Goal: Find specific page/section: Find specific page/section

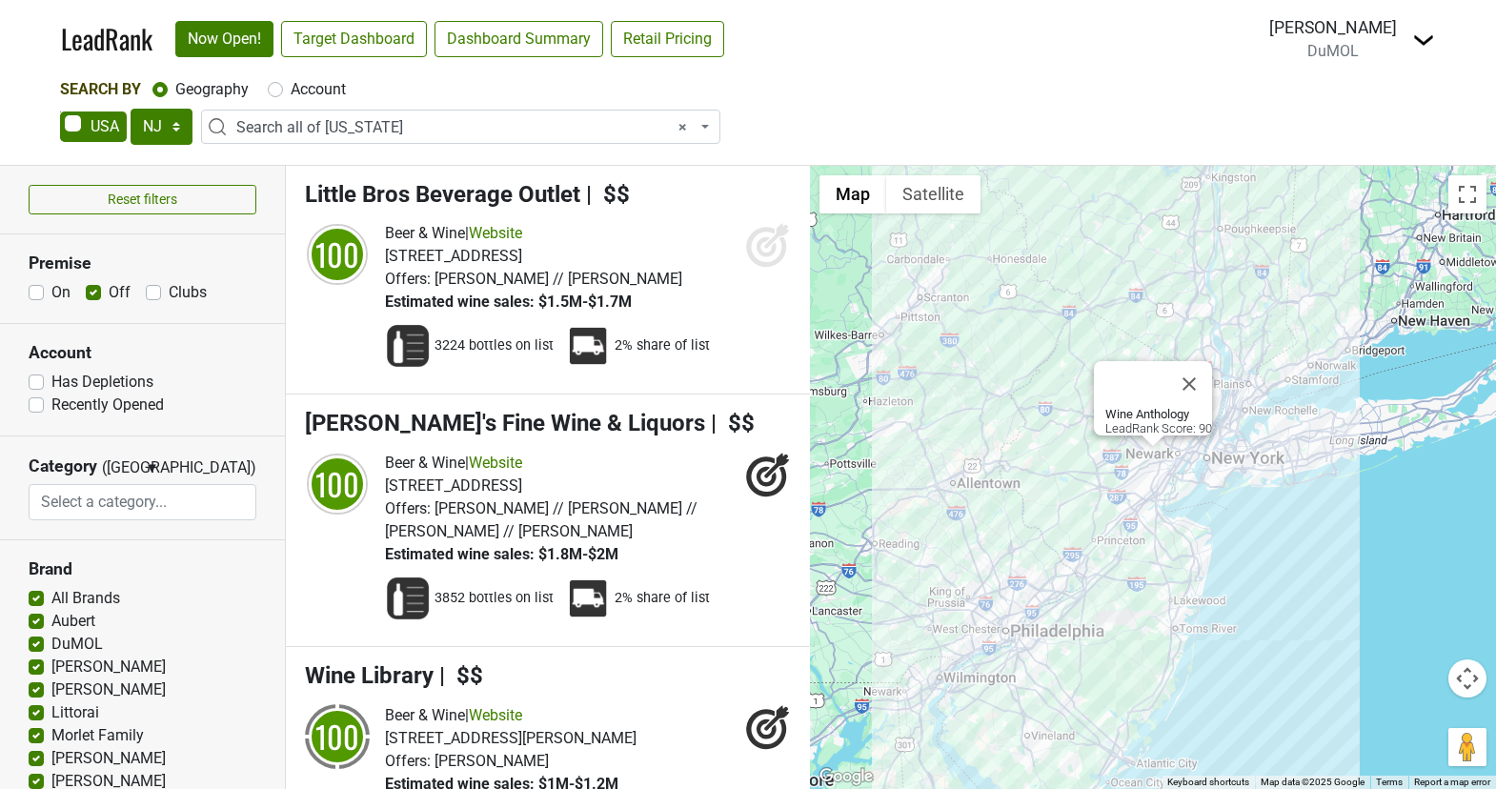
select select "NJ"
select select "ALL_NJ"
select select
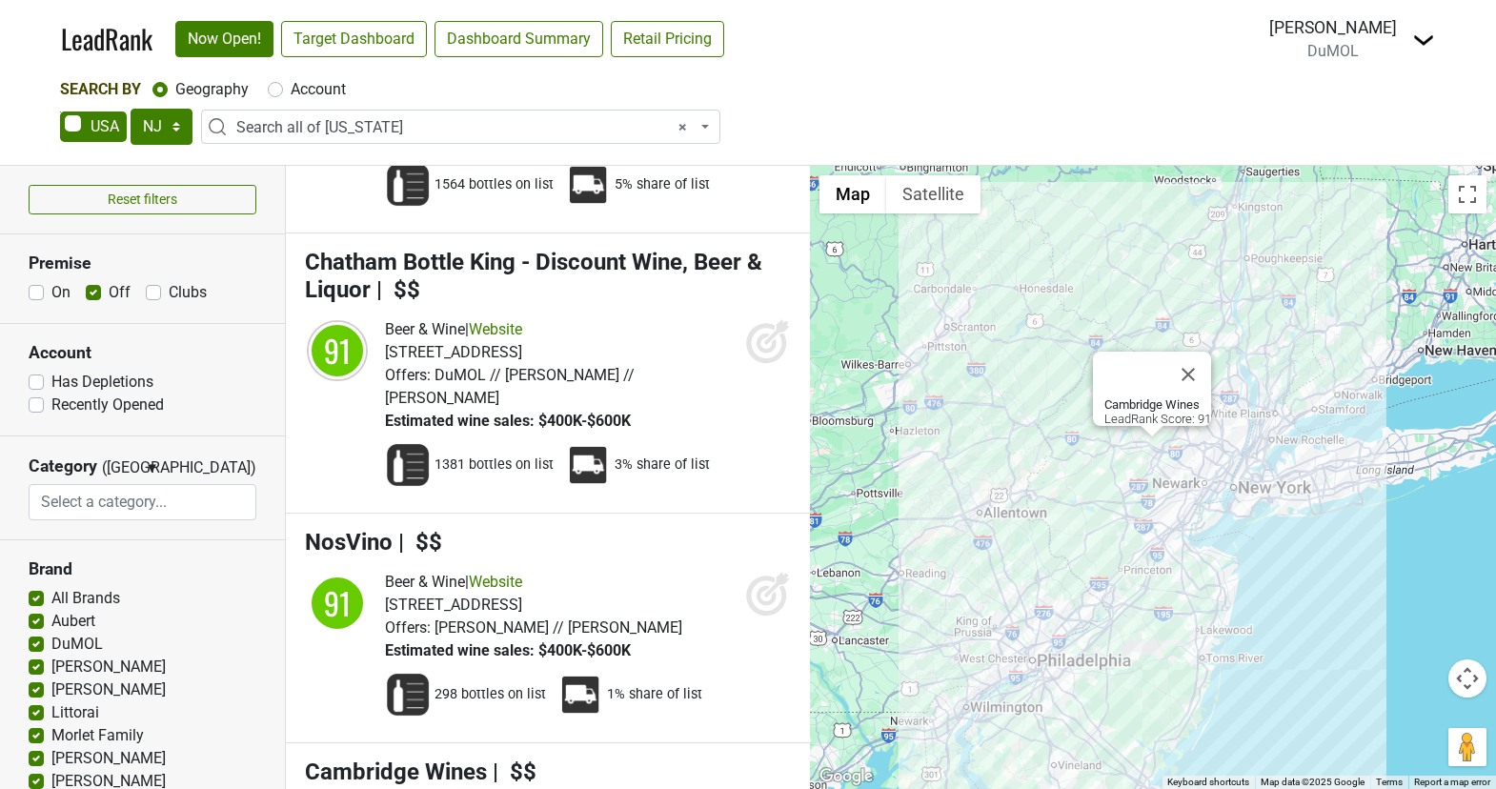
scroll to position [6706, 0]
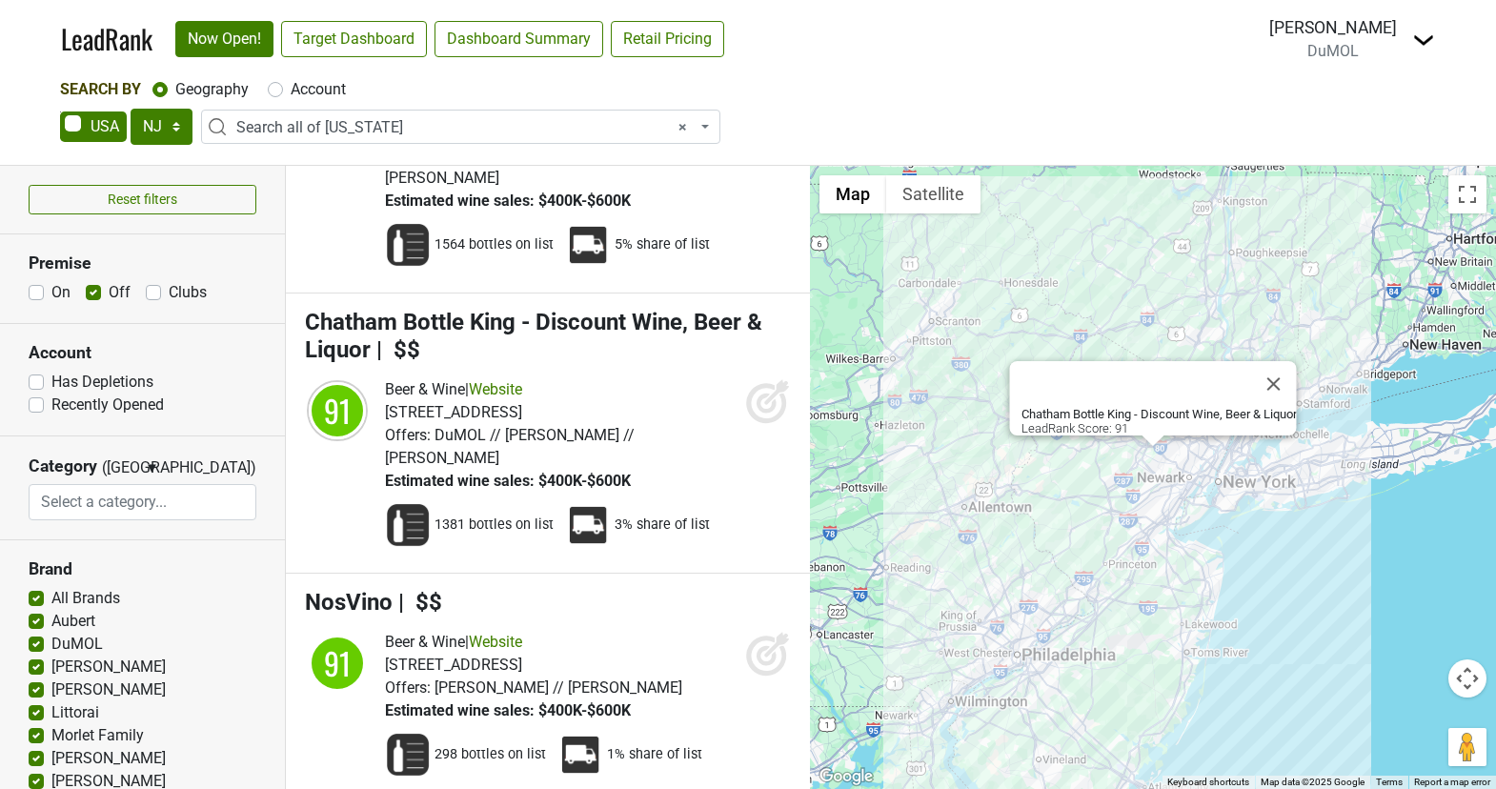
click at [83, 285] on div "On Off Clubs" at bounding box center [143, 292] width 228 height 23
click at [109, 286] on label "Off" at bounding box center [120, 292] width 22 height 23
click at [89, 286] on input "Off" at bounding box center [93, 290] width 15 height 19
checkbox input "false"
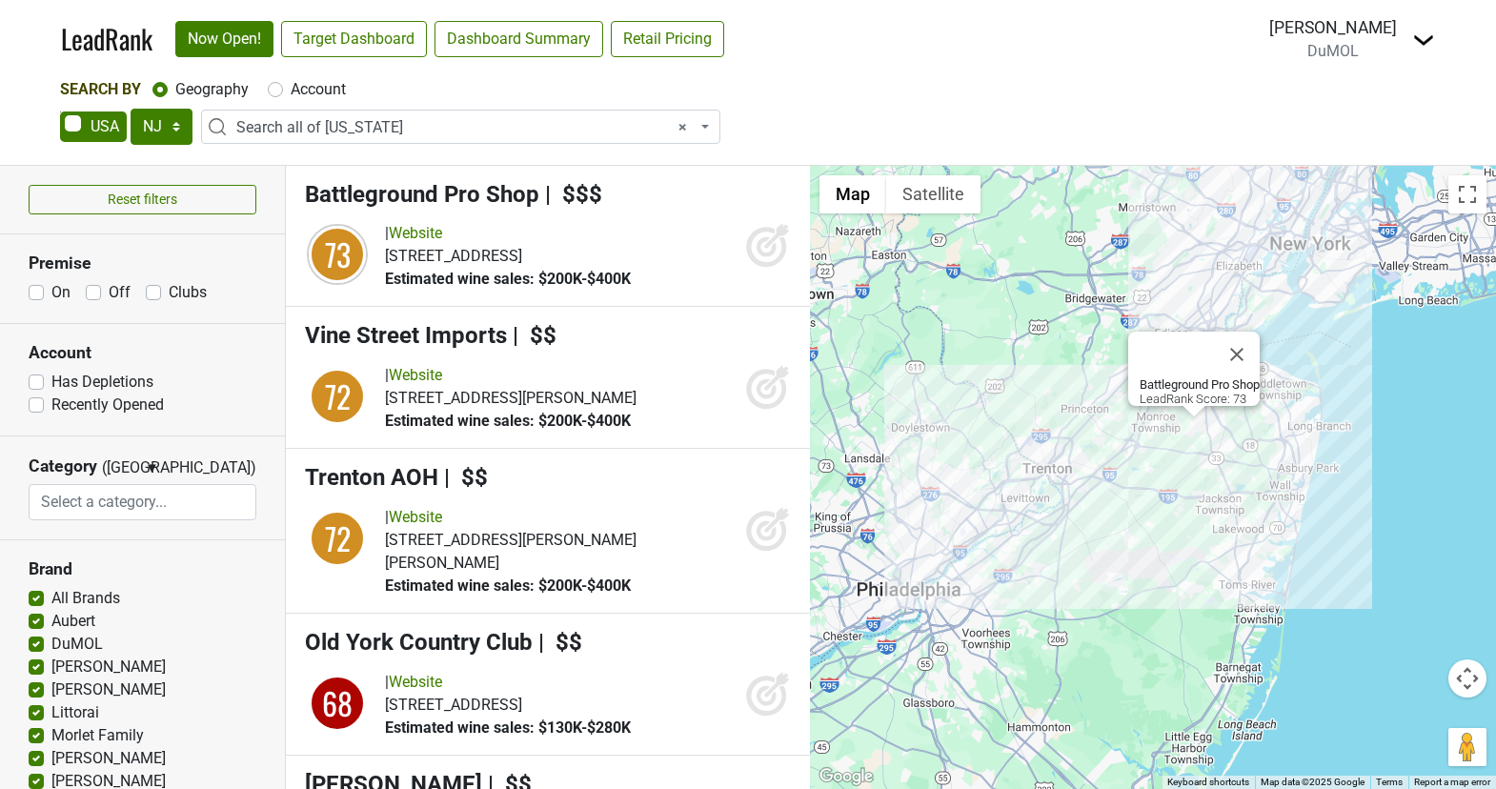
click at [535, 282] on span "Estimated wine sales: $200K-$400K" at bounding box center [508, 279] width 246 height 18
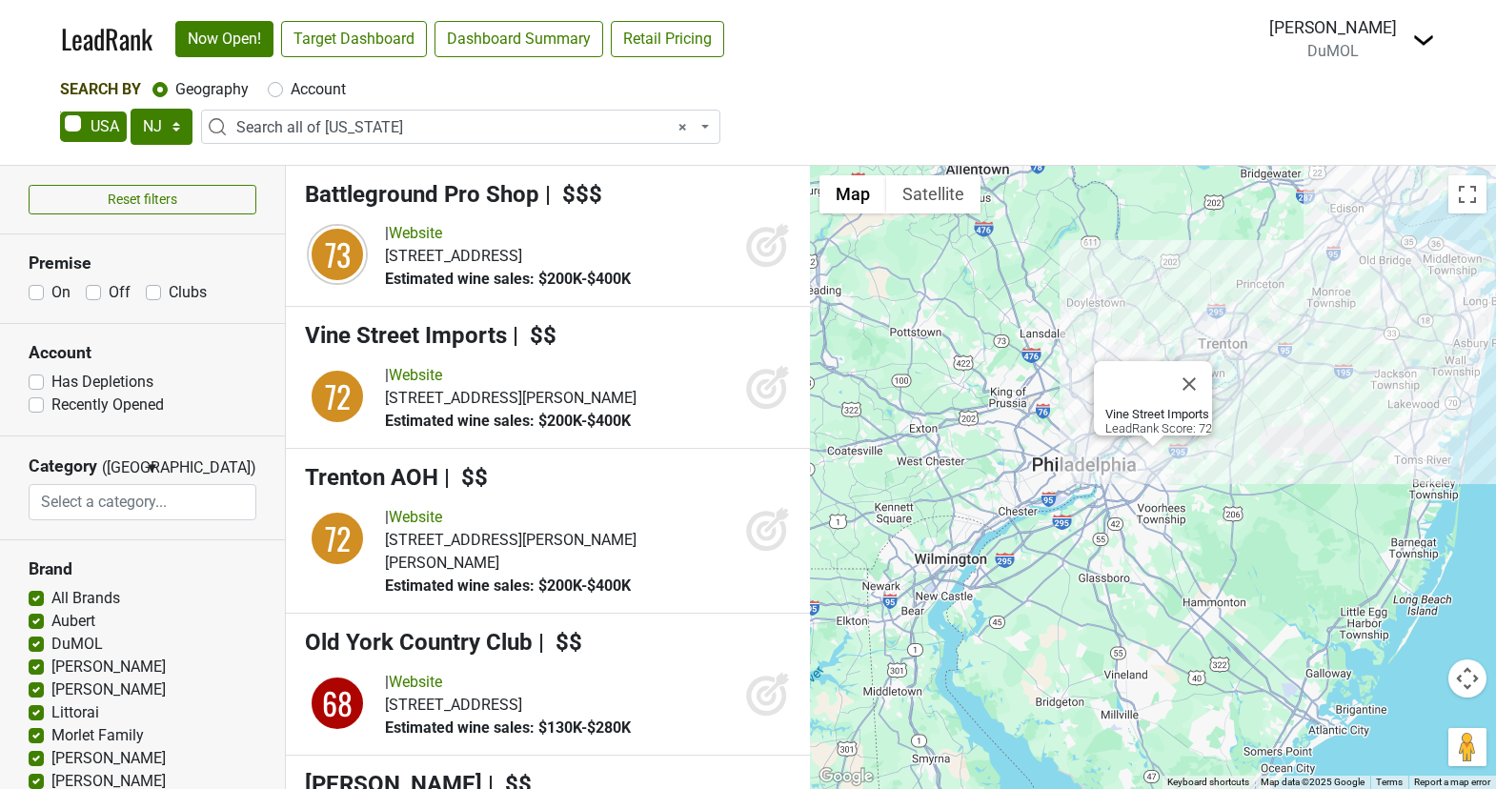
click at [51, 288] on label "On" at bounding box center [60, 292] width 19 height 23
click at [34, 288] on input "On" at bounding box center [36, 290] width 15 height 19
checkbox input "true"
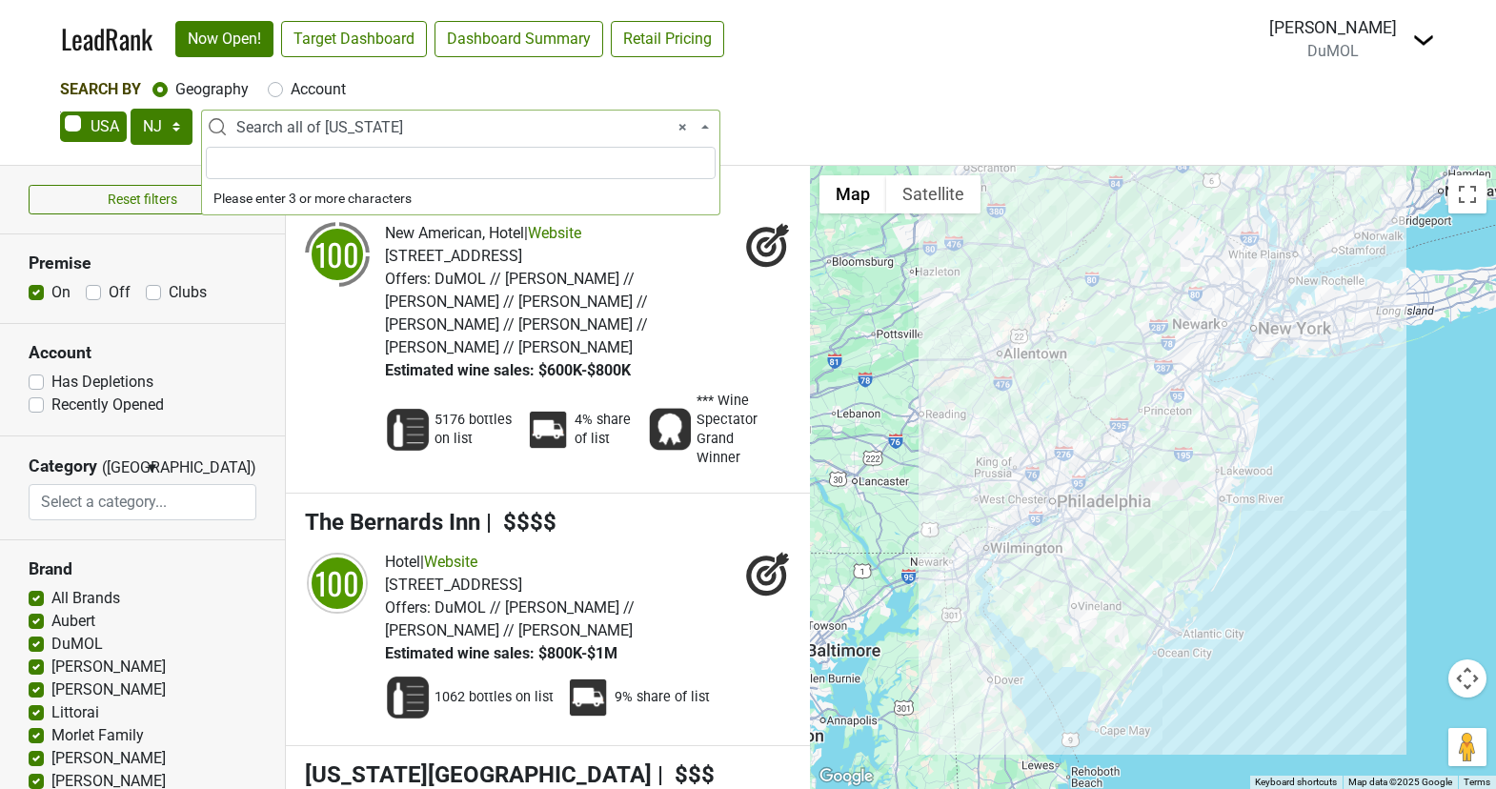
click at [382, 138] on span "× Search all of [US_STATE]" at bounding box center [466, 127] width 460 height 23
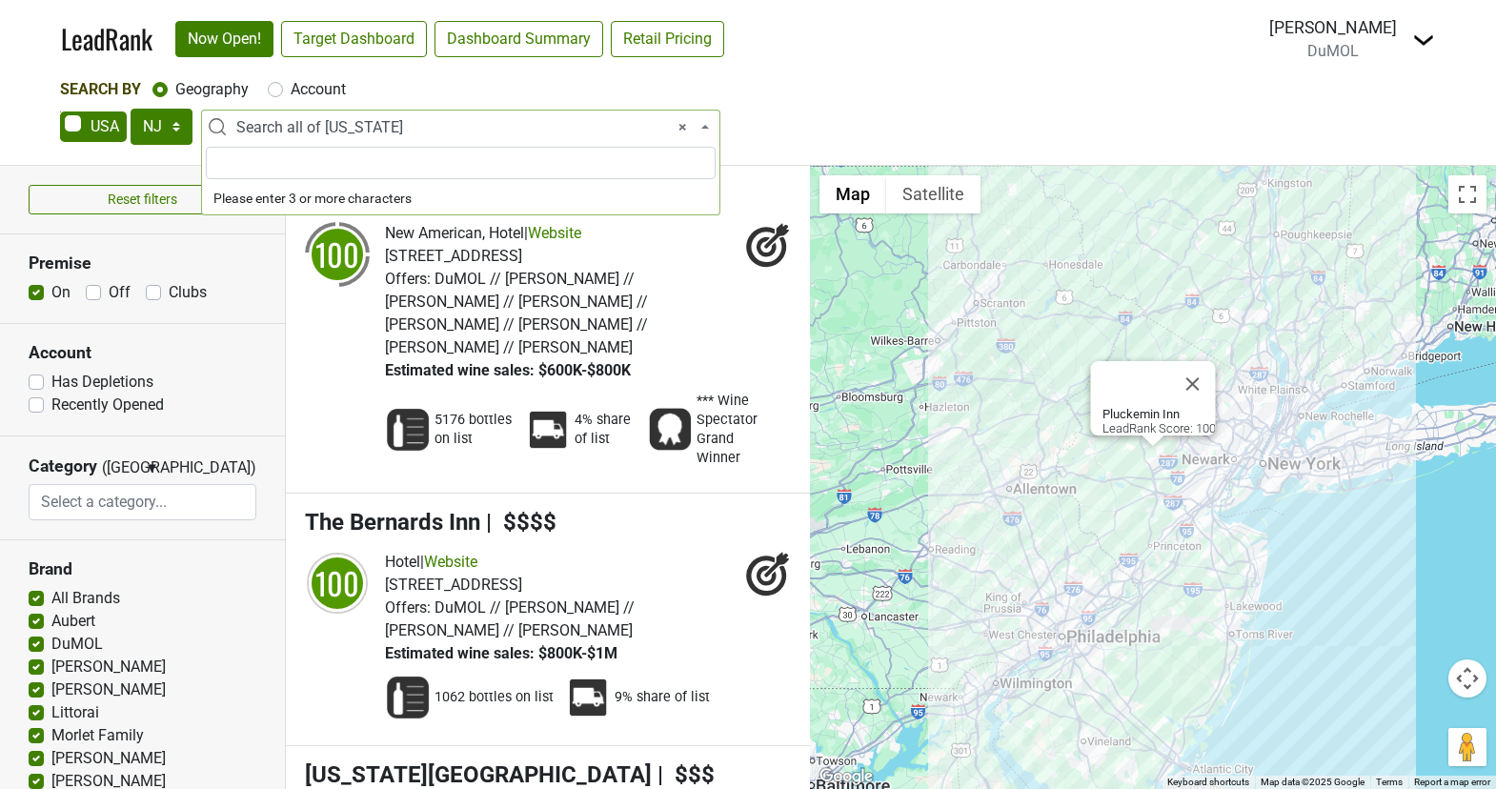
click at [354, 174] on input "search" at bounding box center [461, 163] width 510 height 32
type input "s"
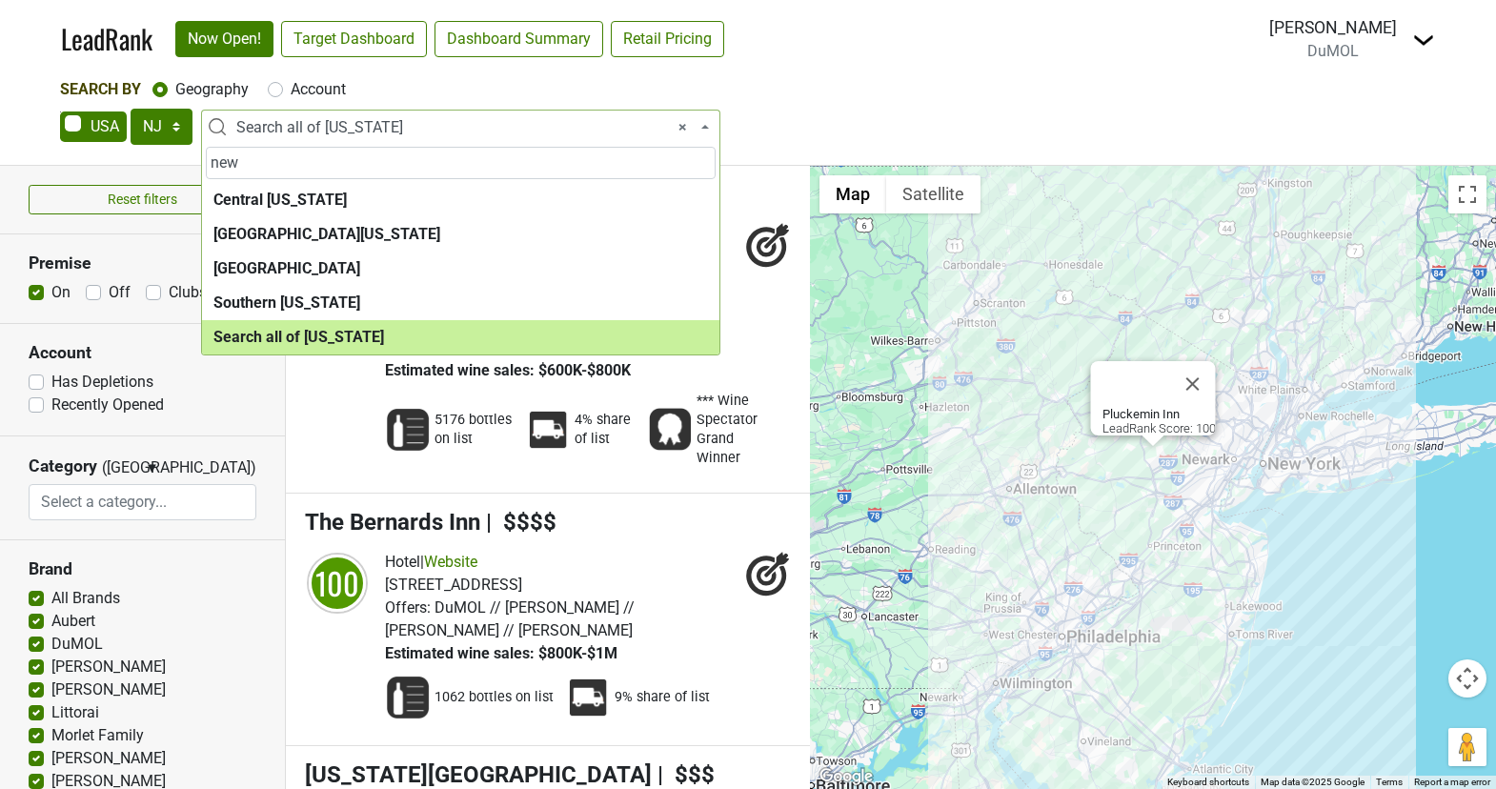
type input "new"
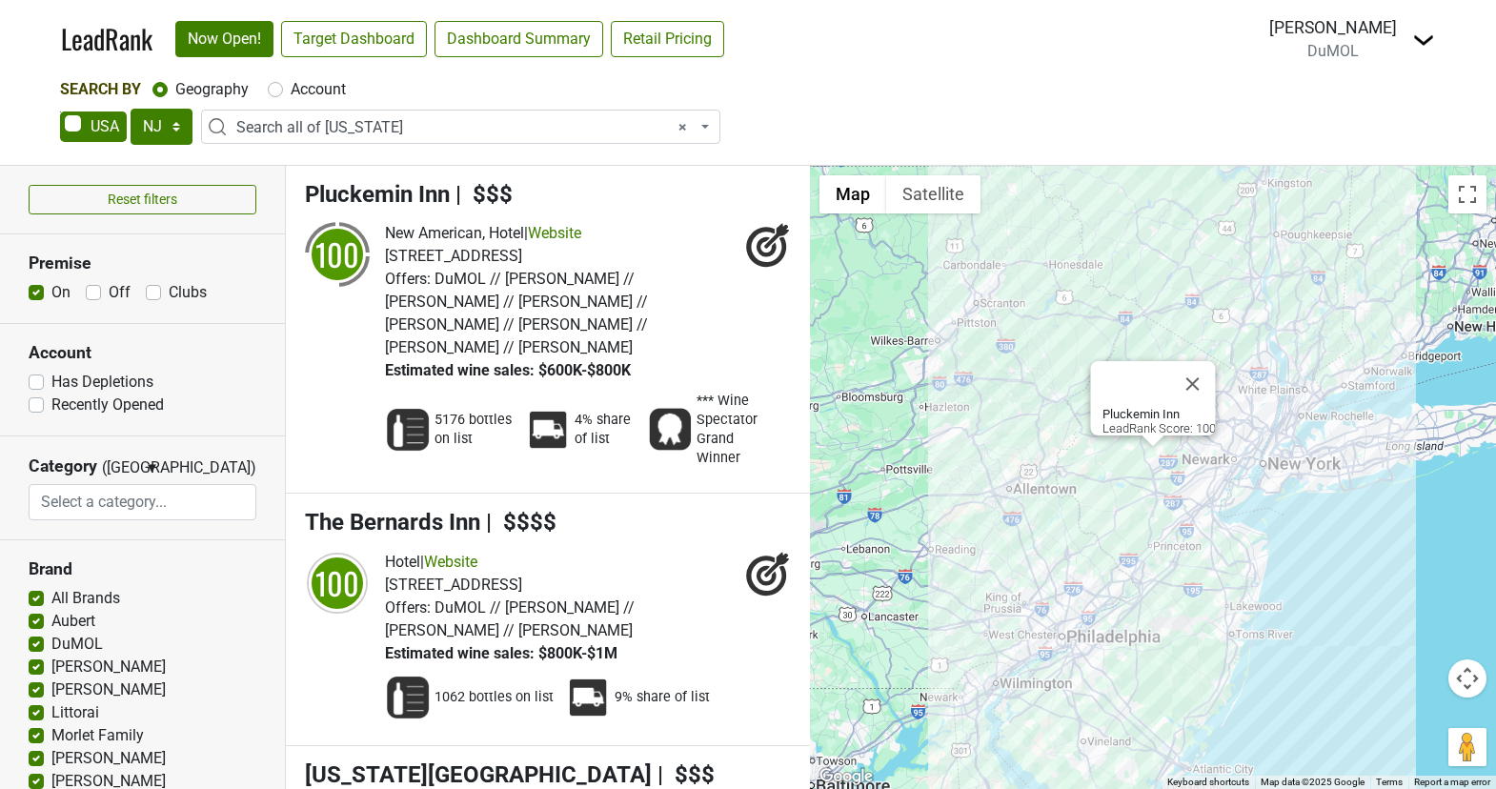
click at [51, 293] on label "On" at bounding box center [60, 292] width 19 height 23
click at [35, 293] on input "On" at bounding box center [36, 290] width 15 height 19
checkbox input "false"
